Goal: Task Accomplishment & Management: Complete application form

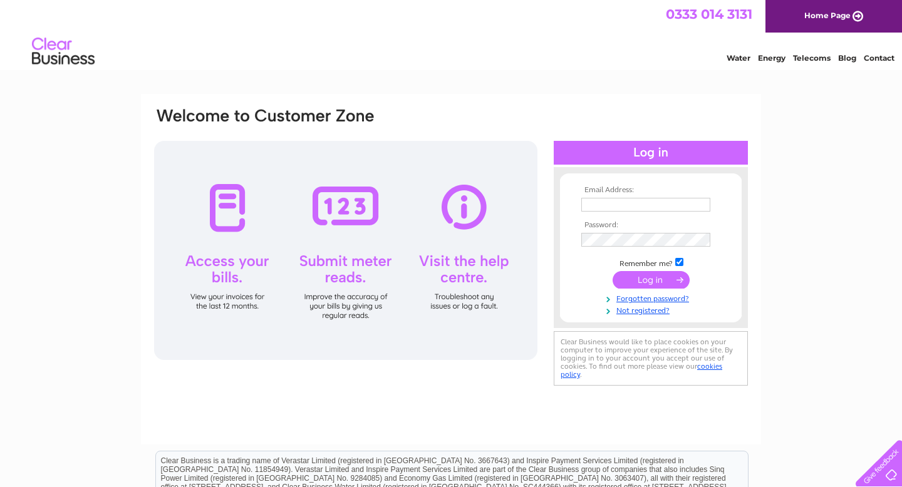
click at [603, 208] on input "text" at bounding box center [645, 205] width 129 height 14
type input "[PERSON_NAME][EMAIL_ADDRESS][DOMAIN_NAME]"
click at [664, 277] on input "submit" at bounding box center [650, 281] width 77 height 18
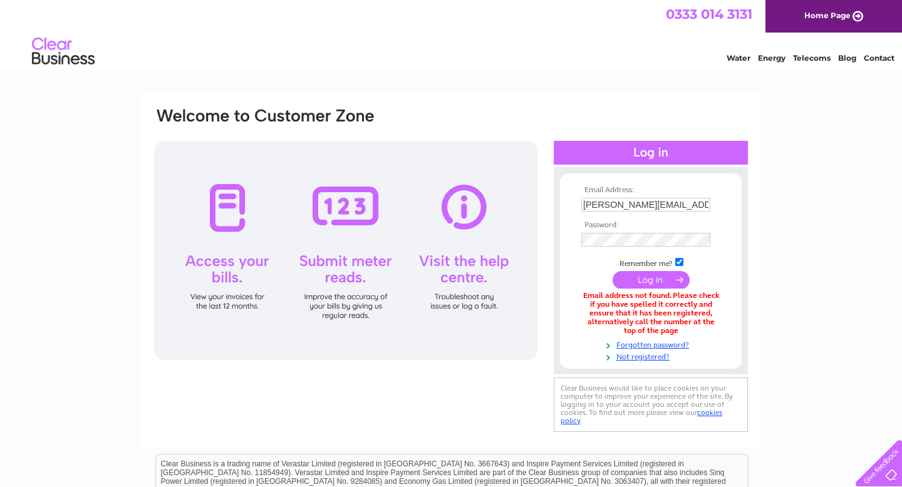
click at [453, 330] on div at bounding box center [345, 250] width 383 height 219
click at [634, 359] on link "Not registered?" at bounding box center [652, 356] width 142 height 12
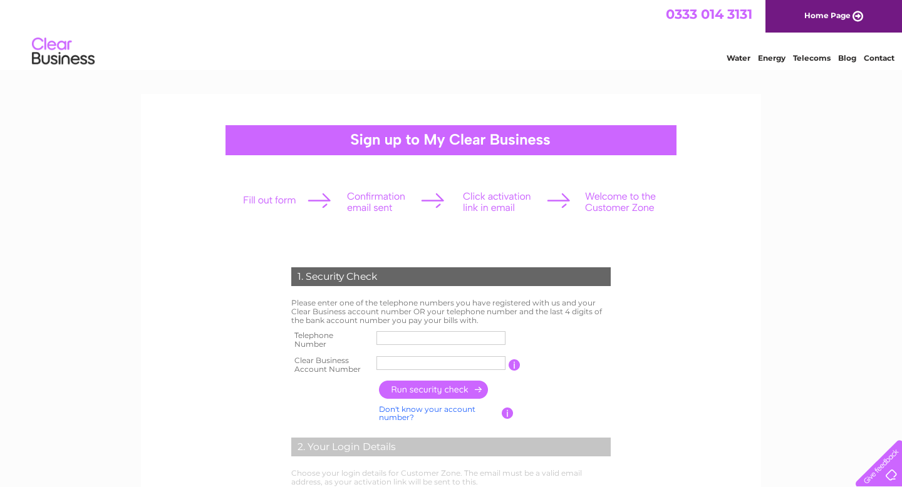
click at [405, 335] on input "text" at bounding box center [440, 338] width 129 height 14
click at [257, 399] on form "1. Security Check Please enter one of the telephone numbers you have registered…" at bounding box center [451, 476] width 596 height 469
click at [406, 336] on input "text" at bounding box center [441, 338] width 130 height 15
type input "07854529052"
click at [397, 363] on input "text" at bounding box center [440, 363] width 129 height 14
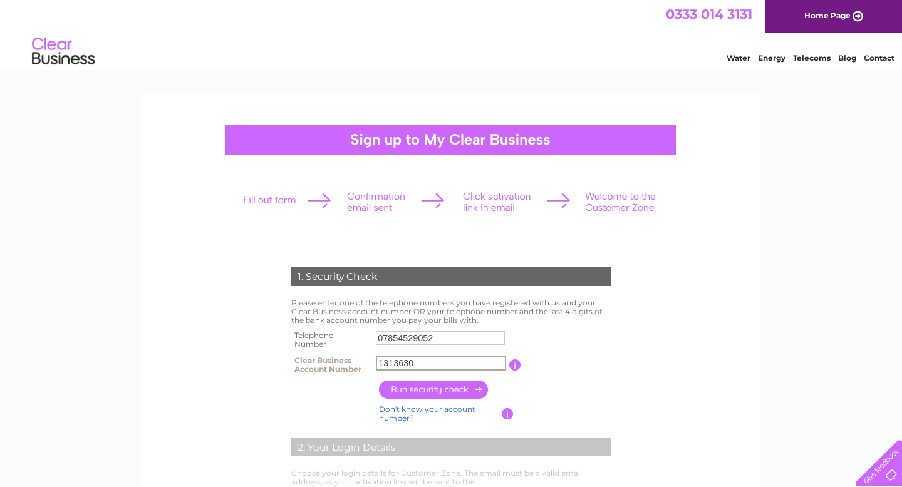
type input "1313630"
click at [431, 391] on input "button" at bounding box center [434, 390] width 110 height 18
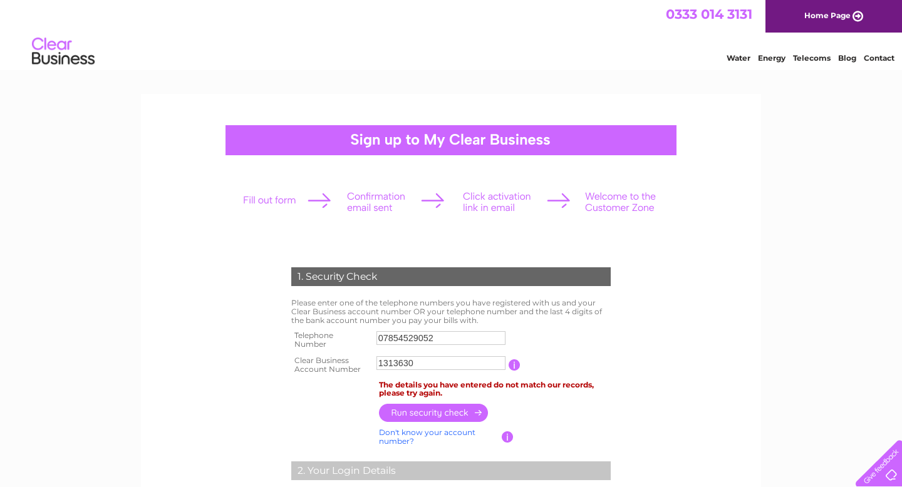
click at [438, 339] on input "07854529052" at bounding box center [440, 338] width 129 height 14
type input "07831887965"
click at [441, 412] on input "button" at bounding box center [434, 414] width 110 height 18
click at [422, 361] on input "1313630" at bounding box center [440, 363] width 129 height 14
type input "1"
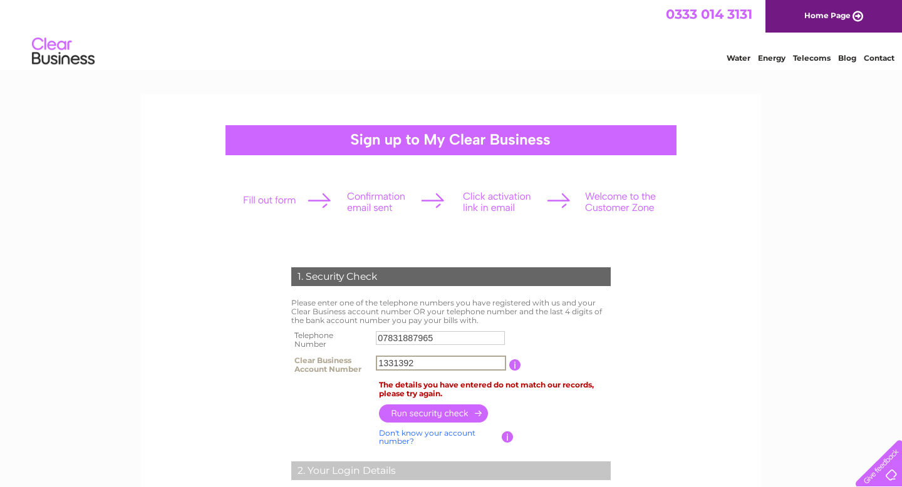
type input "1331392"
click at [429, 409] on input "button" at bounding box center [434, 414] width 110 height 18
click at [440, 338] on input "07831887965" at bounding box center [440, 338] width 129 height 14
click at [397, 440] on link "Don't know your account number?" at bounding box center [427, 437] width 96 height 18
click at [397, 440] on link "Don't know your bank account number?" at bounding box center [437, 437] width 117 height 18
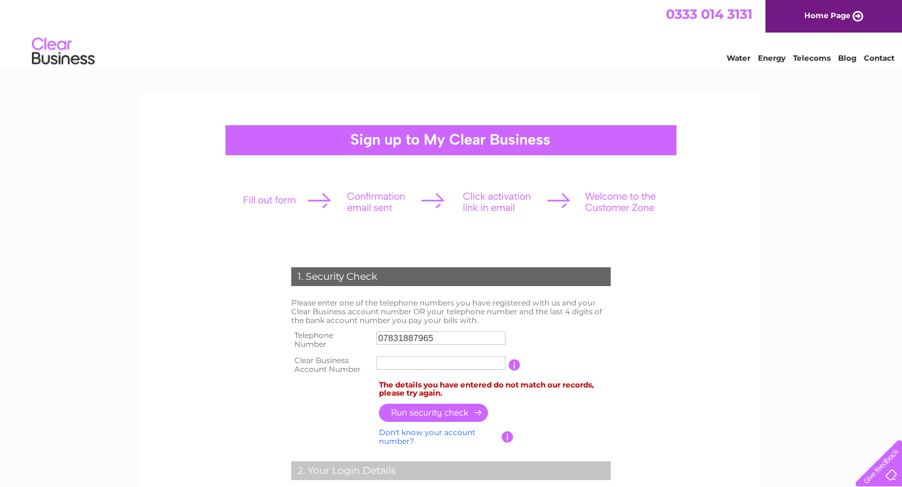
click at [397, 440] on link "Don't know your account number?" at bounding box center [427, 437] width 96 height 18
click at [391, 366] on input "text" at bounding box center [384, 363] width 16 height 14
type input "3"
type input "0"
click at [387, 364] on input "3" at bounding box center [385, 363] width 18 height 15
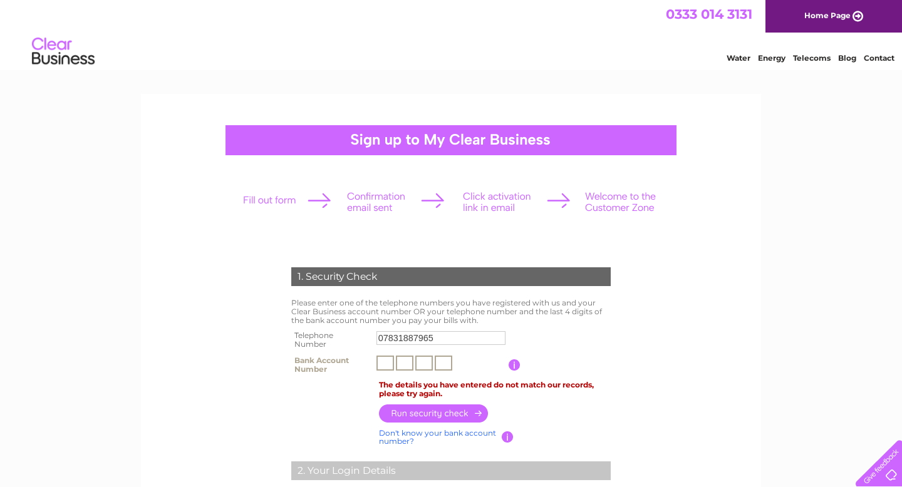
click at [443, 341] on input "07831887965" at bounding box center [440, 338] width 129 height 14
click at [456, 368] on td at bounding box center [441, 365] width 137 height 25
click at [456, 368] on td at bounding box center [440, 365] width 135 height 25
click at [450, 338] on input "07831887965" at bounding box center [440, 338] width 129 height 14
click at [415, 436] on link "Don't know your bank account number?" at bounding box center [437, 437] width 117 height 18
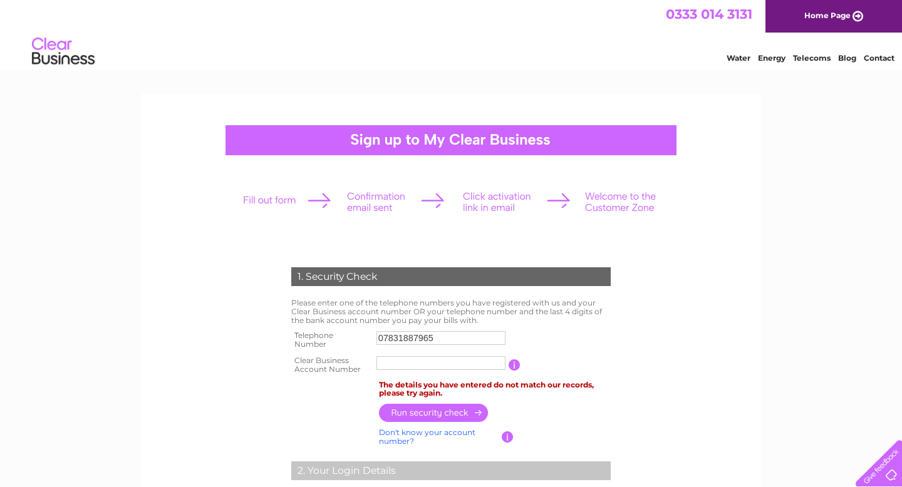
click at [438, 336] on input "07831887965" at bounding box center [440, 338] width 129 height 14
type input "0"
click at [398, 341] on input "text" at bounding box center [441, 338] width 130 height 15
type input "07854529052"
click at [409, 363] on input "text" at bounding box center [440, 363] width 129 height 14
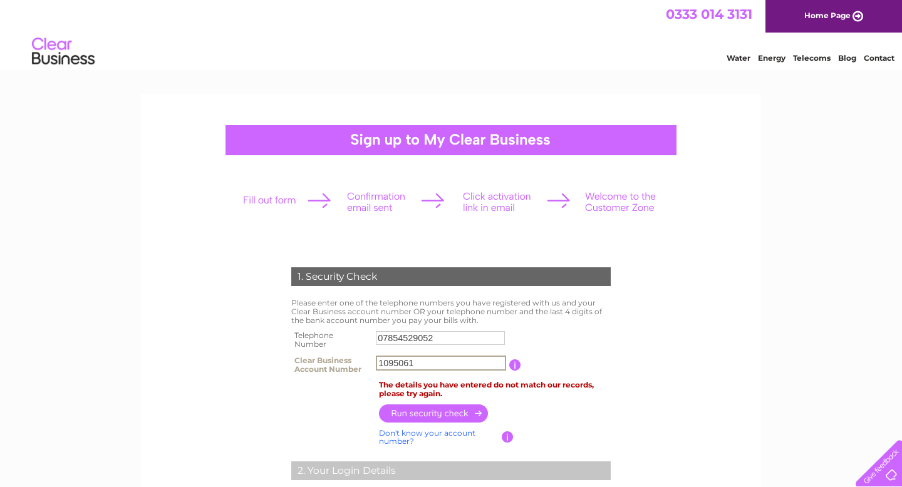
type input "1095061"
click at [433, 414] on input "button" at bounding box center [434, 414] width 110 height 18
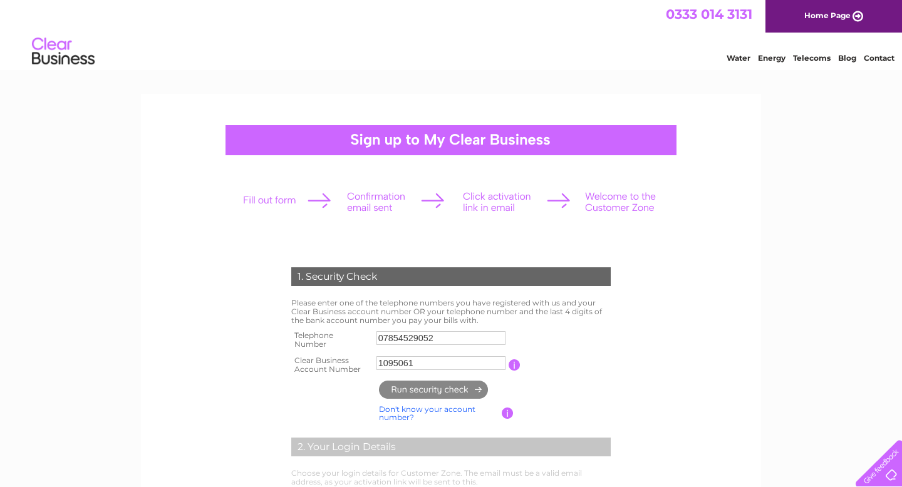
type input "tr****@md*********"
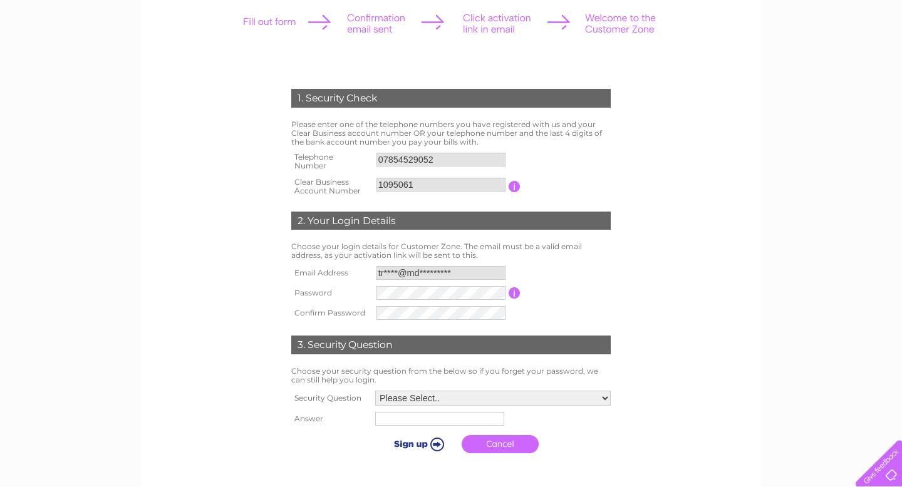
scroll to position [177, 0]
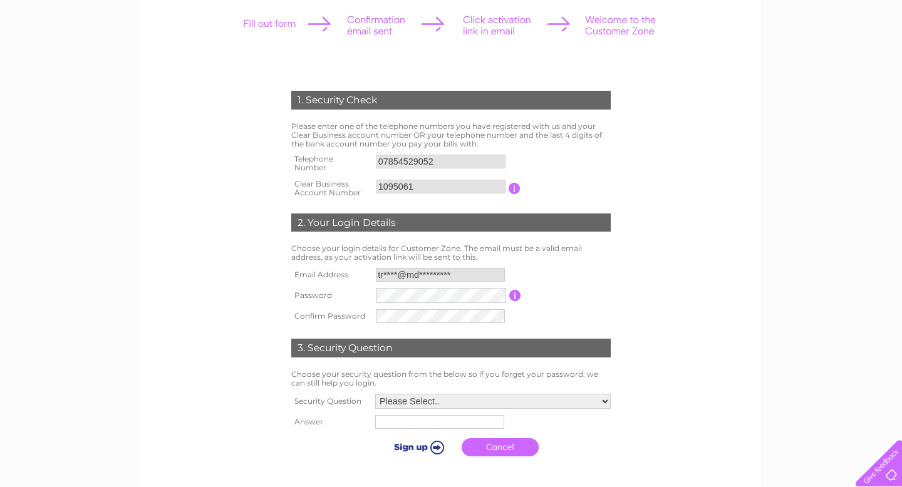
click at [680, 251] on form "1. Security Check Please enter one of the telephone numbers you have registered…" at bounding box center [451, 277] width 596 height 422
click at [544, 281] on table "Email Address tr****@md********* Password Password must be at least 6 character…" at bounding box center [451, 295] width 326 height 61
click at [605, 398] on select "Please Select.. In what town or city was your first job? In what town or city d…" at bounding box center [492, 401] width 235 height 15
